Goal: Task Accomplishment & Management: Use online tool/utility

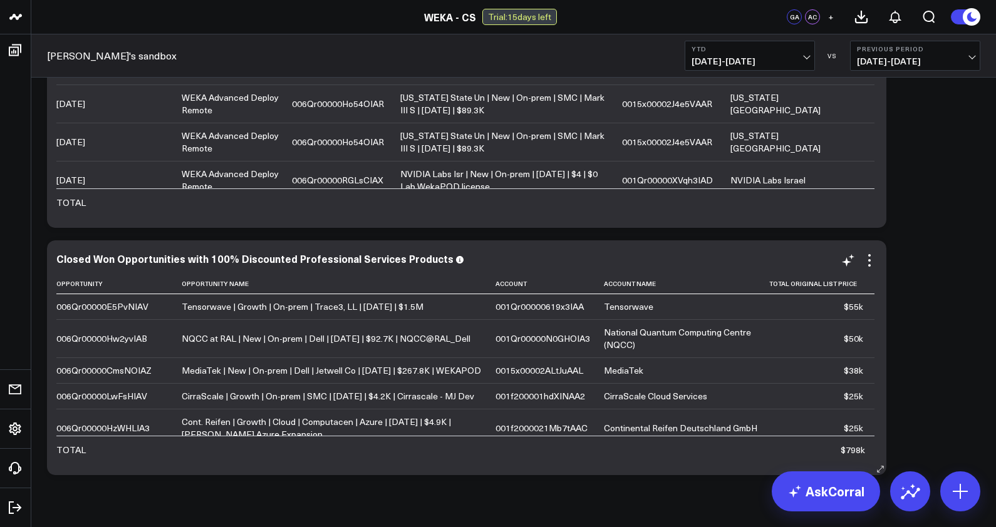
scroll to position [3449, 0]
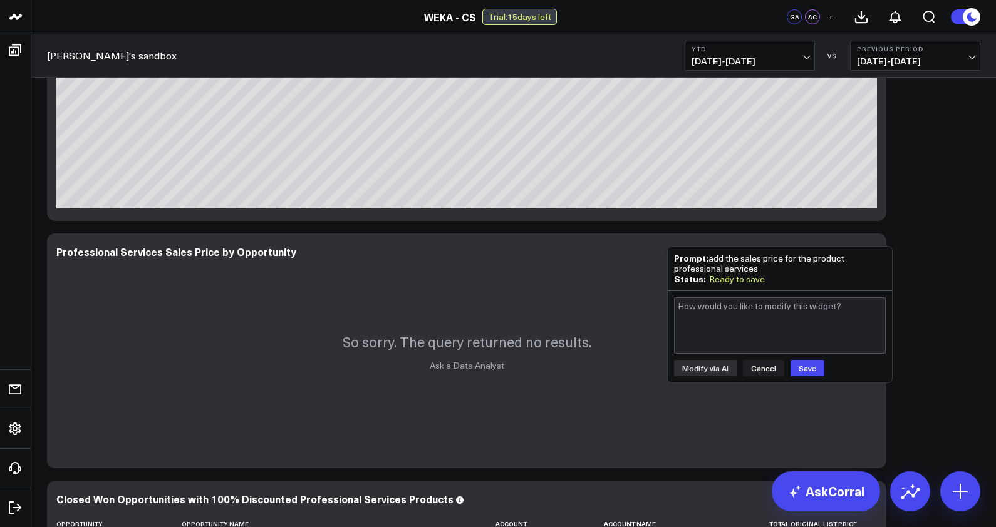
scroll to position [879, 0]
click at [771, 370] on button "Cancel" at bounding box center [763, 368] width 41 height 16
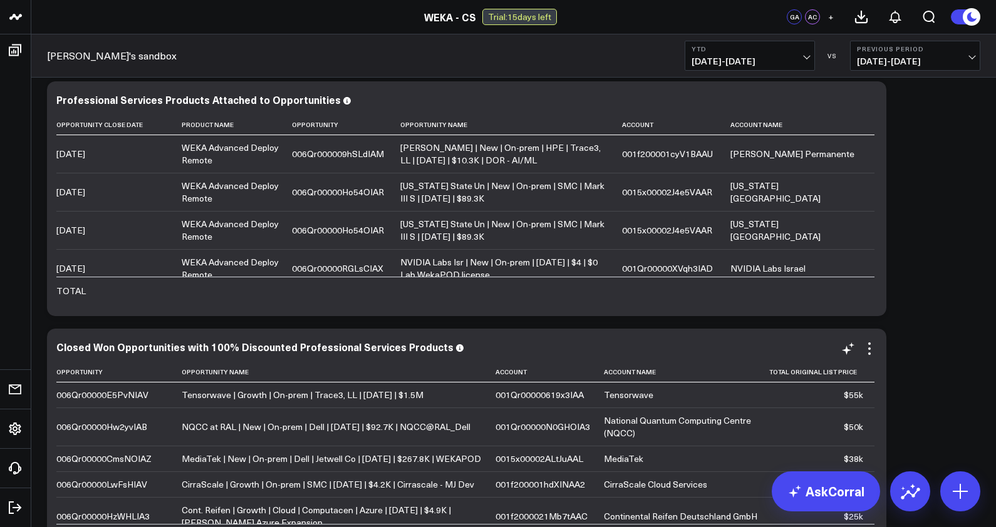
scroll to position [1029, 0]
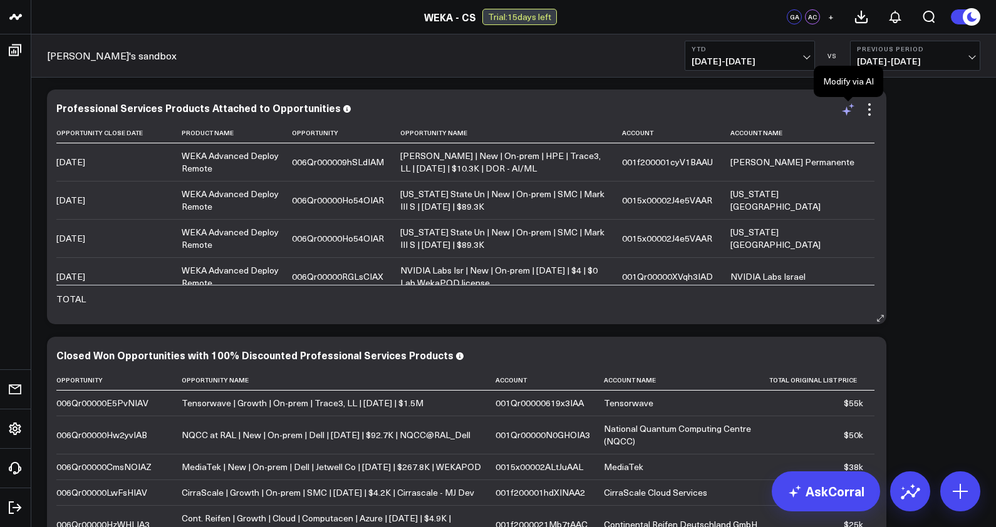
click at [848, 110] on icon at bounding box center [848, 109] width 15 height 15
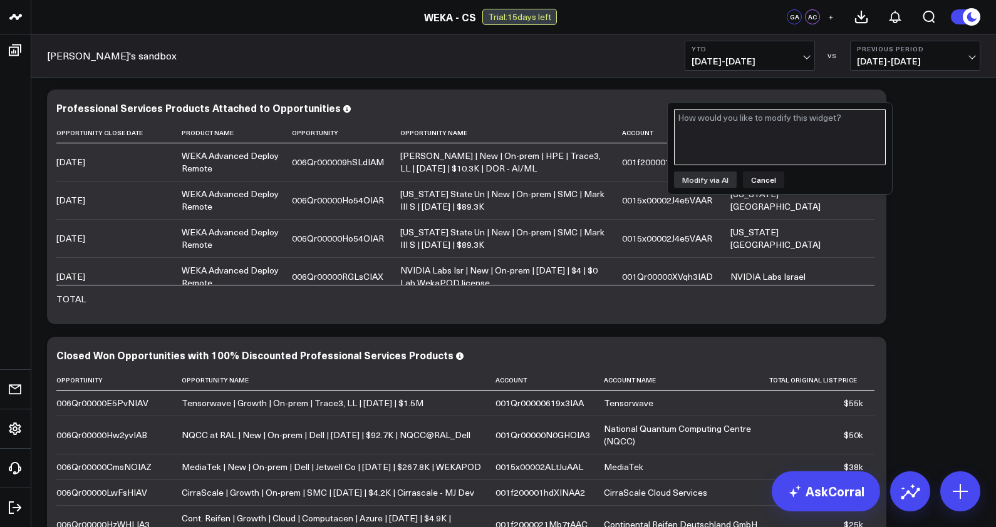
click at [733, 130] on textarea at bounding box center [780, 137] width 212 height 56
type textarea "Can the sales price be added to this?"
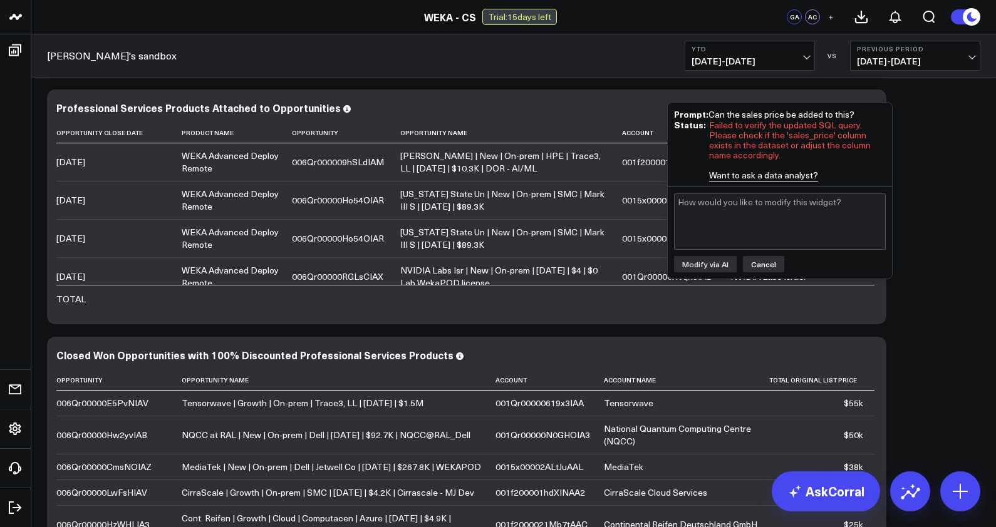
click at [759, 264] on button "Cancel" at bounding box center [763, 264] width 41 height 16
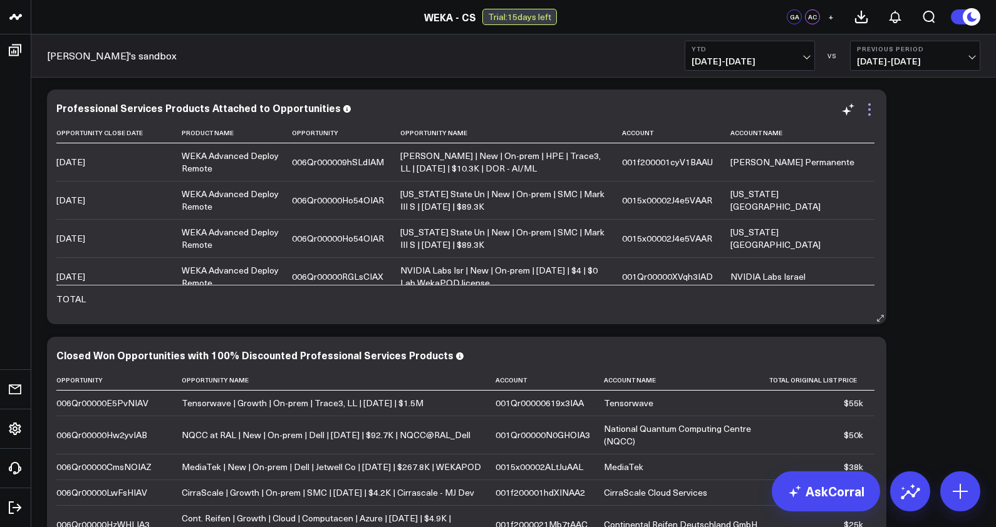
click at [867, 110] on icon at bounding box center [869, 109] width 15 height 15
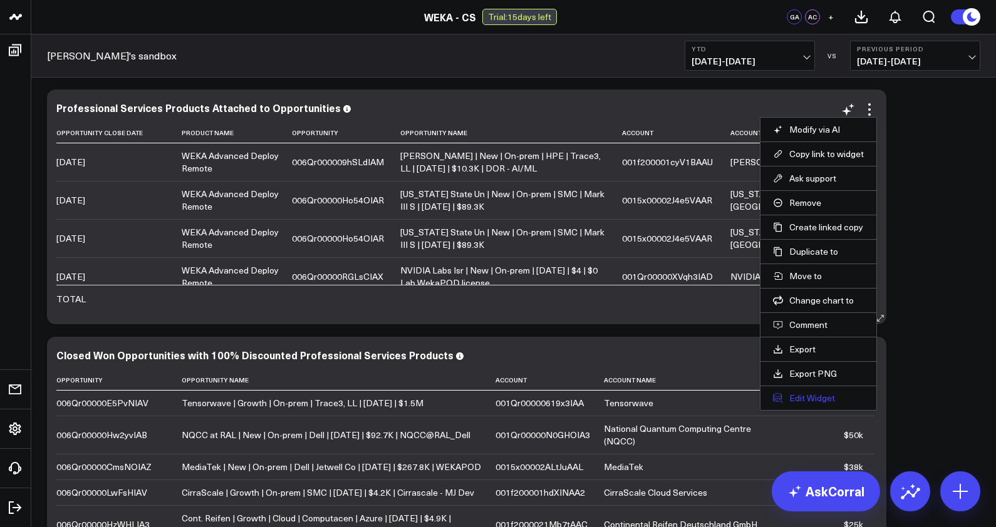
click at [800, 402] on button "Edit Widget" at bounding box center [818, 398] width 91 height 11
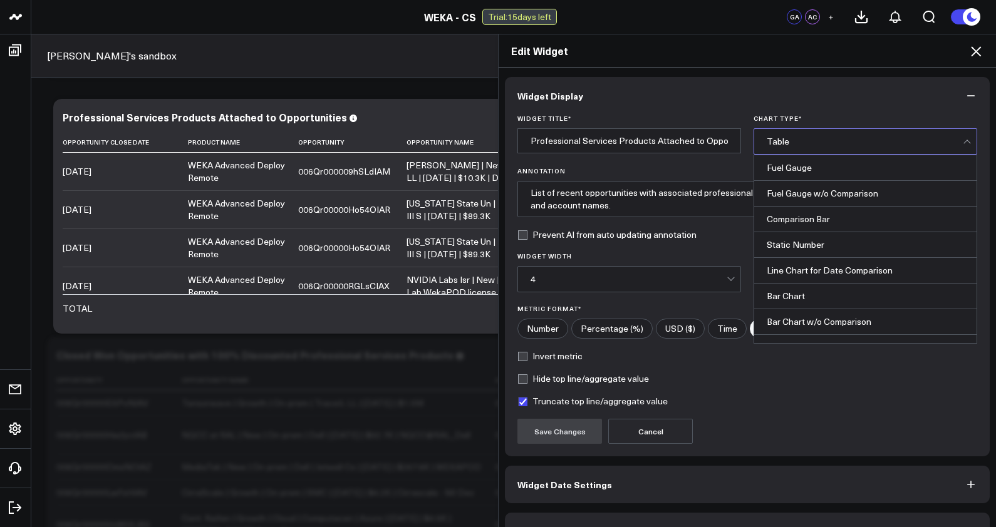
click at [786, 148] on div "Table" at bounding box center [865, 141] width 196 height 25
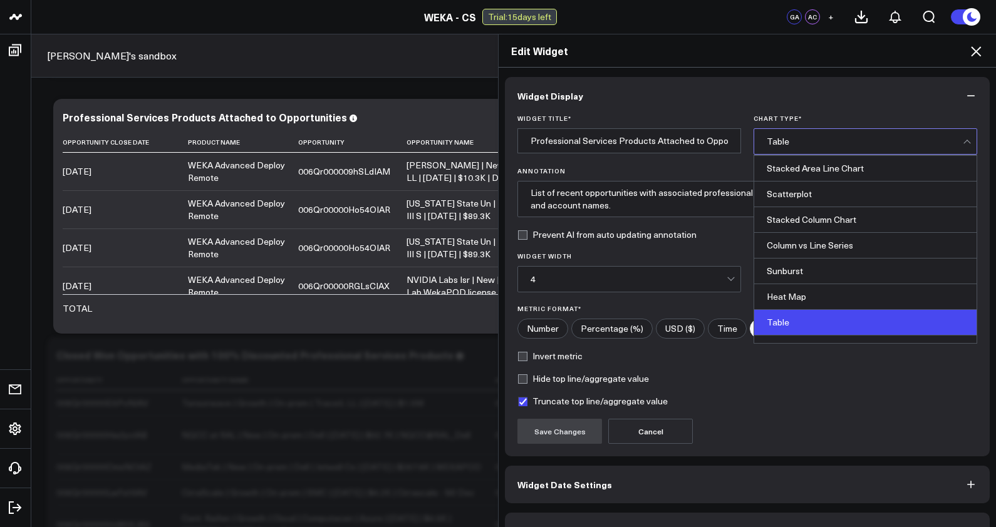
click at [786, 148] on div "Table" at bounding box center [865, 141] width 196 height 25
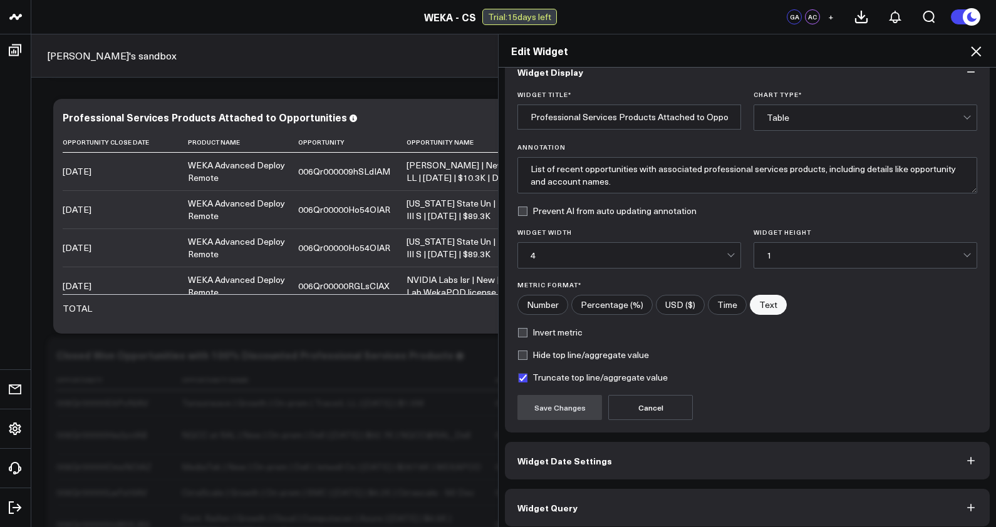
scroll to position [32, 0]
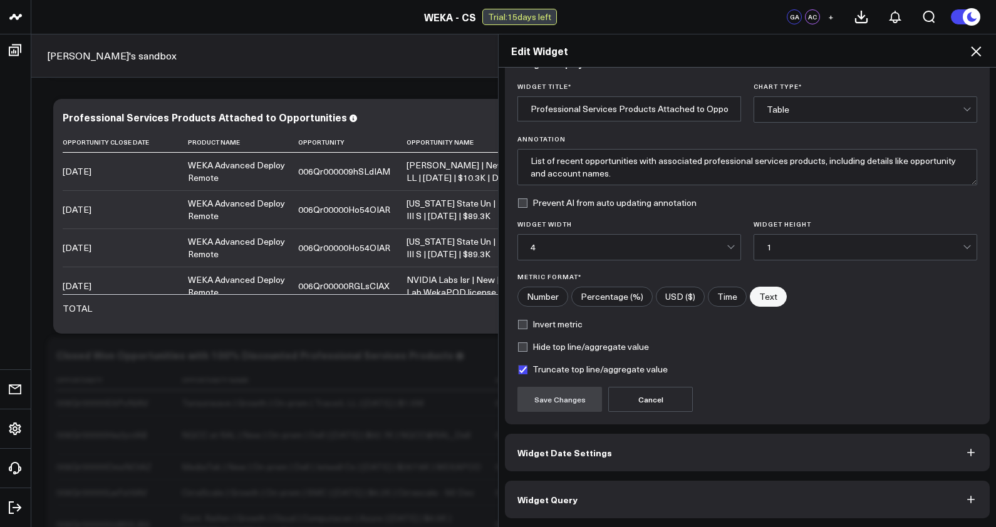
click at [748, 493] on button "Widget Query" at bounding box center [747, 500] width 485 height 38
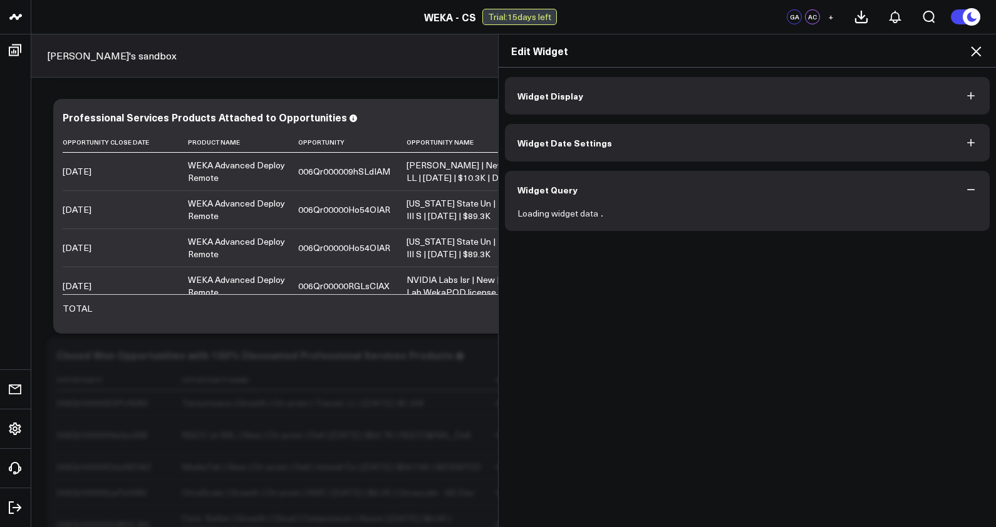
scroll to position [0, 0]
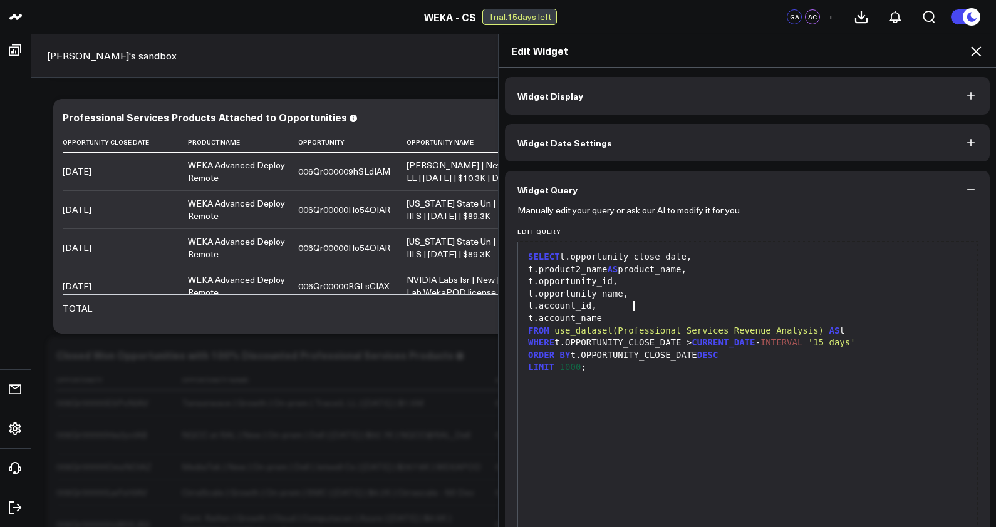
click at [660, 311] on div "t.account_id," at bounding box center [747, 306] width 446 height 13
click at [657, 315] on div "t.account_name" at bounding box center [747, 319] width 446 height 13
click at [536, 233] on label "Edit Query" at bounding box center [747, 232] width 460 height 8
click at [541, 230] on label "Edit Query" at bounding box center [747, 232] width 460 height 8
click at [633, 361] on div "ORDER BY [PERSON_NAME]OPPORTUNITY_CLOSE_DATE DESC" at bounding box center [747, 356] width 446 height 13
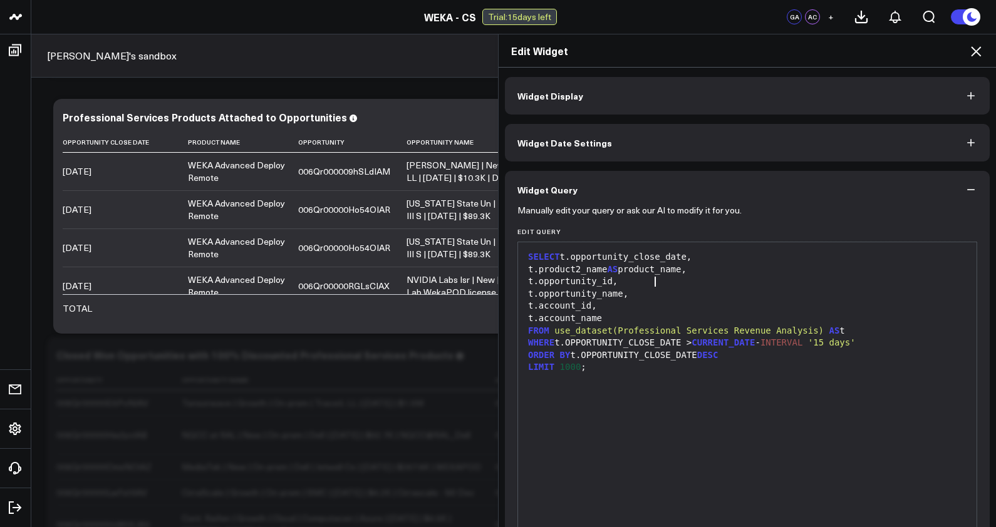
click at [665, 286] on div "t.opportunity_id," at bounding box center [747, 282] width 446 height 13
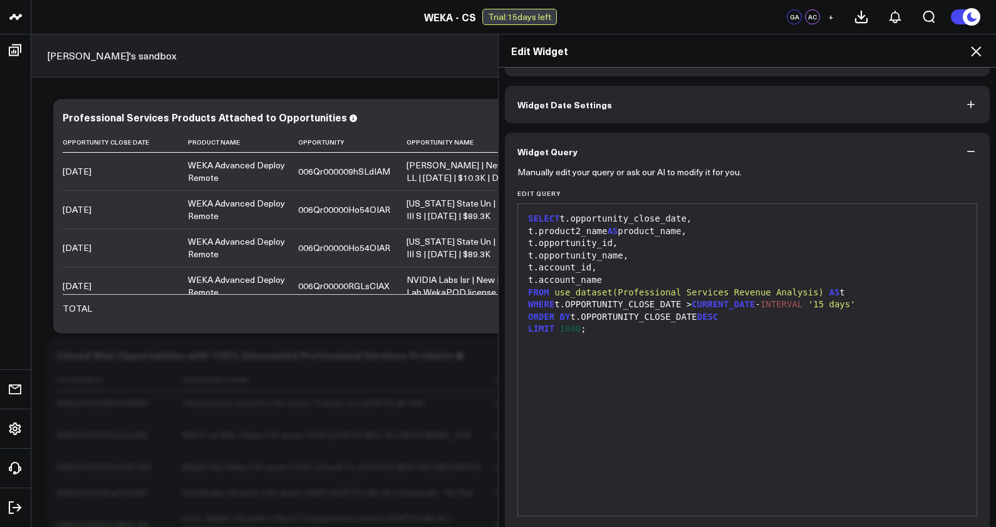
click at [982, 48] on icon at bounding box center [975, 51] width 15 height 15
